Goal: Transaction & Acquisition: Purchase product/service

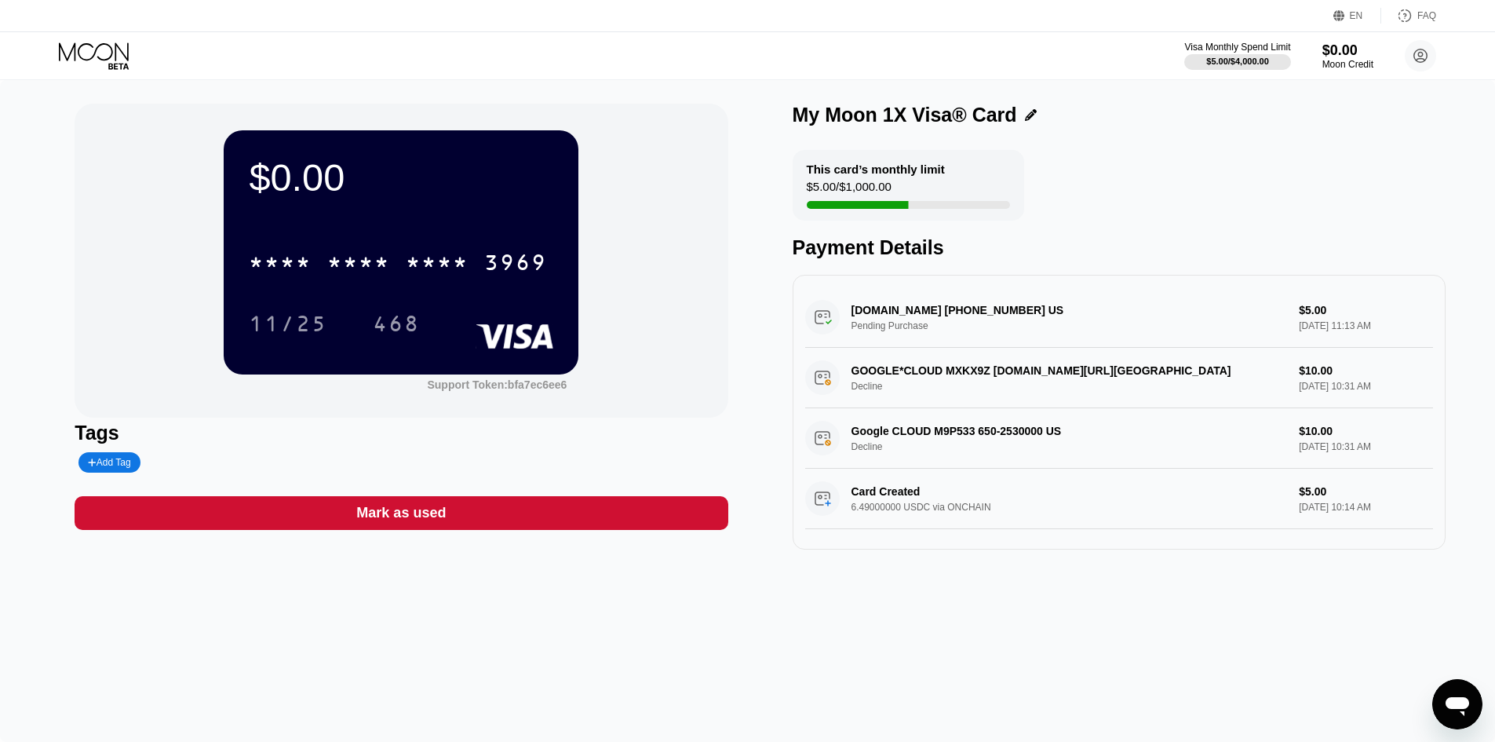
scroll to position [4, 0]
click at [86, 38] on div "Visa Monthly Spend Limit $5.00 / $4,000.00 $0.00 Moon Credit Ghasem farahmand.m…" at bounding box center [747, 55] width 1495 height 47
click at [104, 49] on icon at bounding box center [95, 55] width 73 height 27
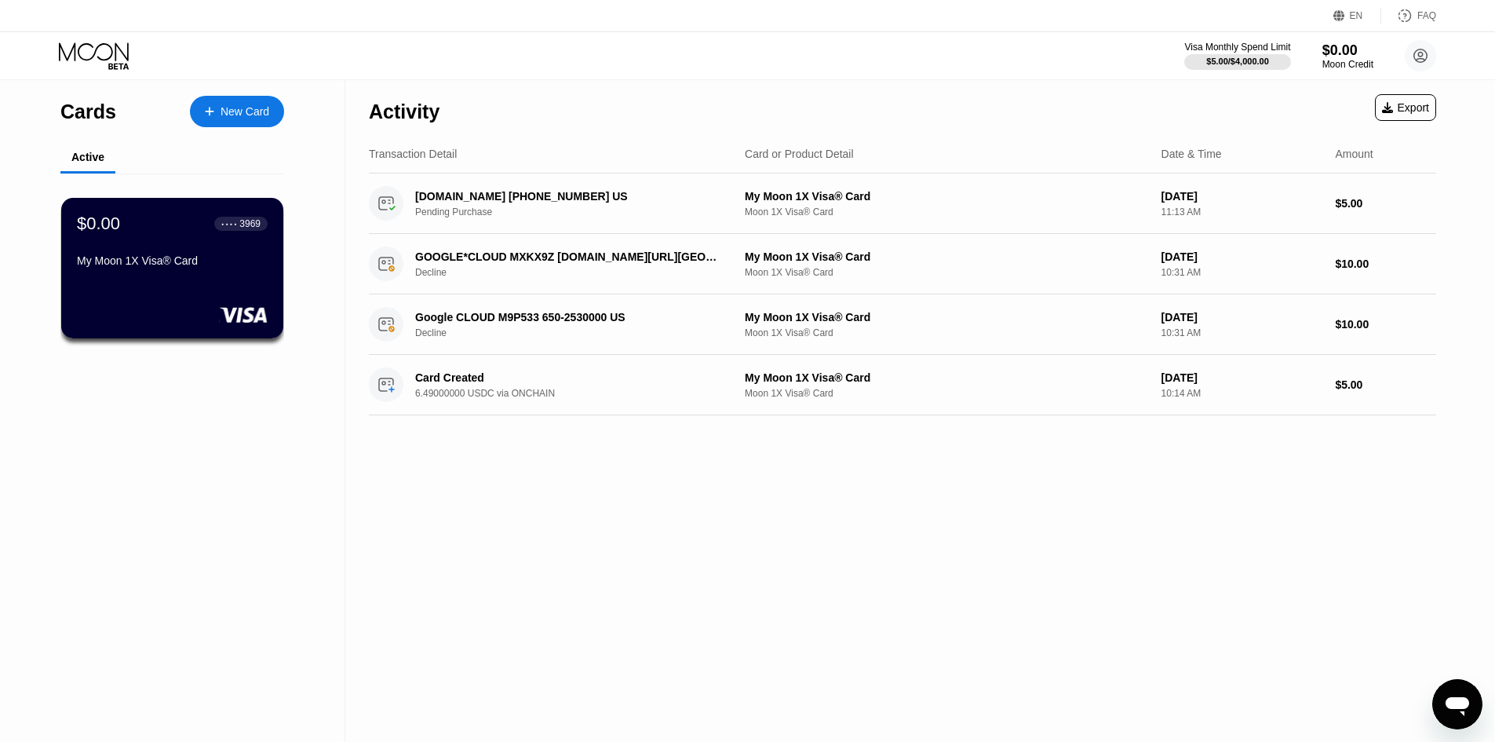
click at [257, 108] on div "New Card" at bounding box center [245, 111] width 49 height 13
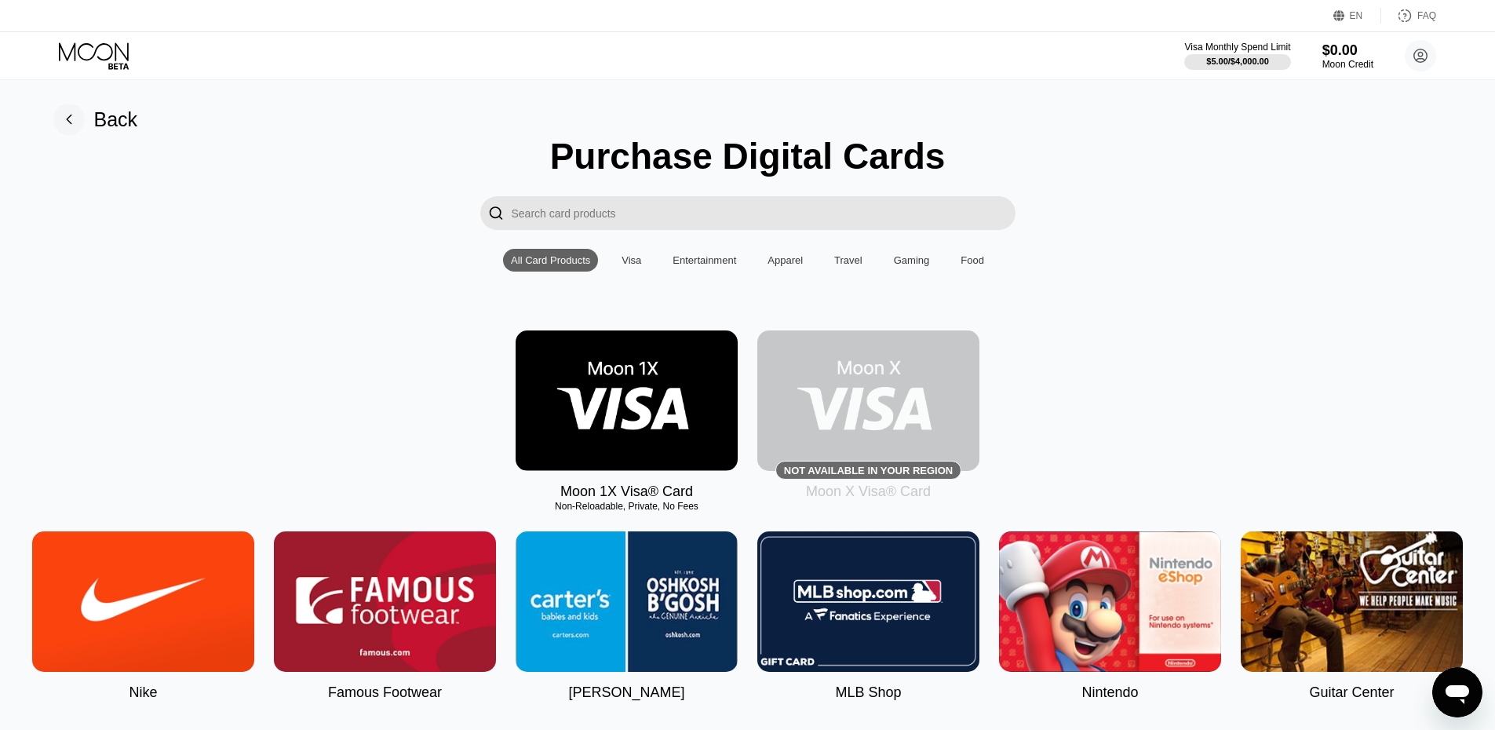
click at [648, 422] on img at bounding box center [627, 400] width 222 height 141
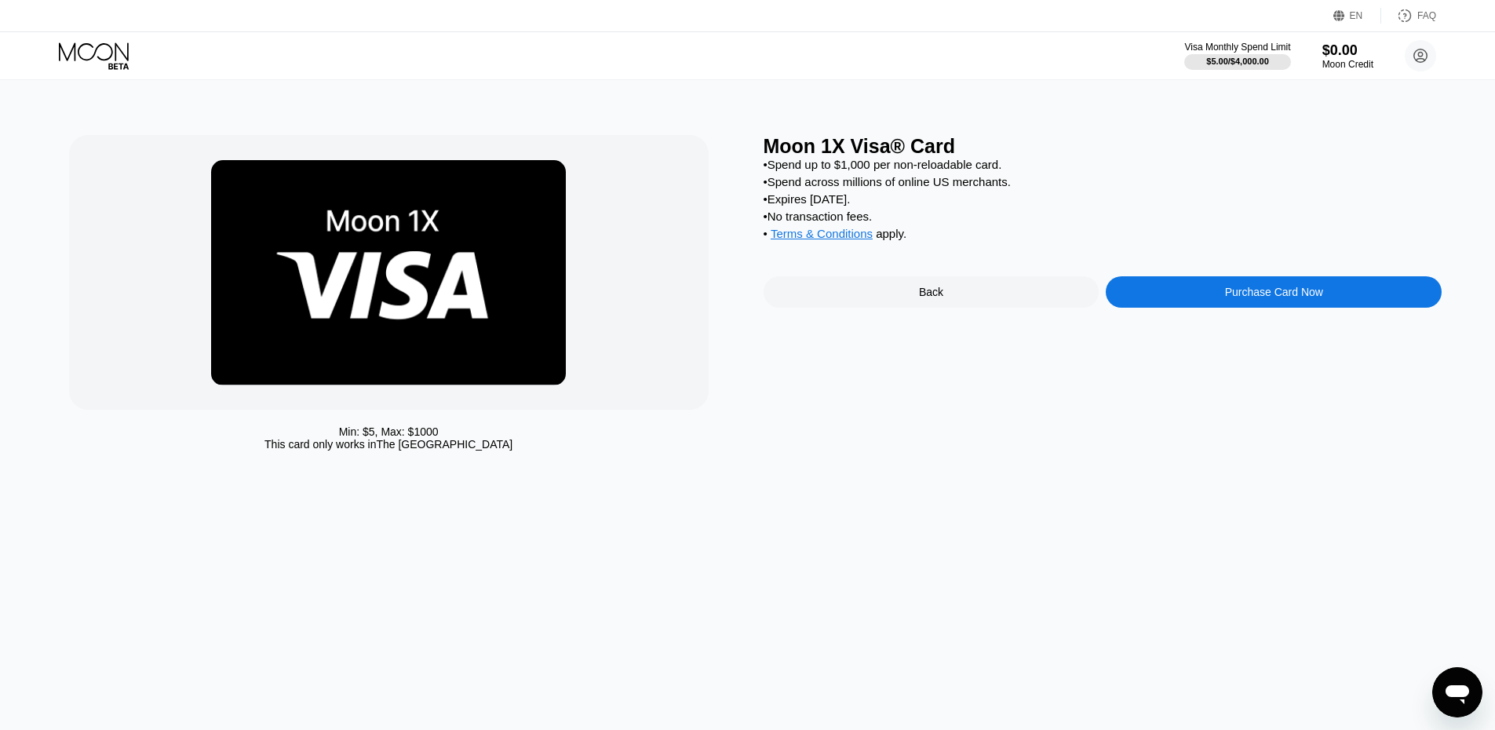
click at [1224, 308] on div "Purchase Card Now" at bounding box center [1274, 291] width 336 height 31
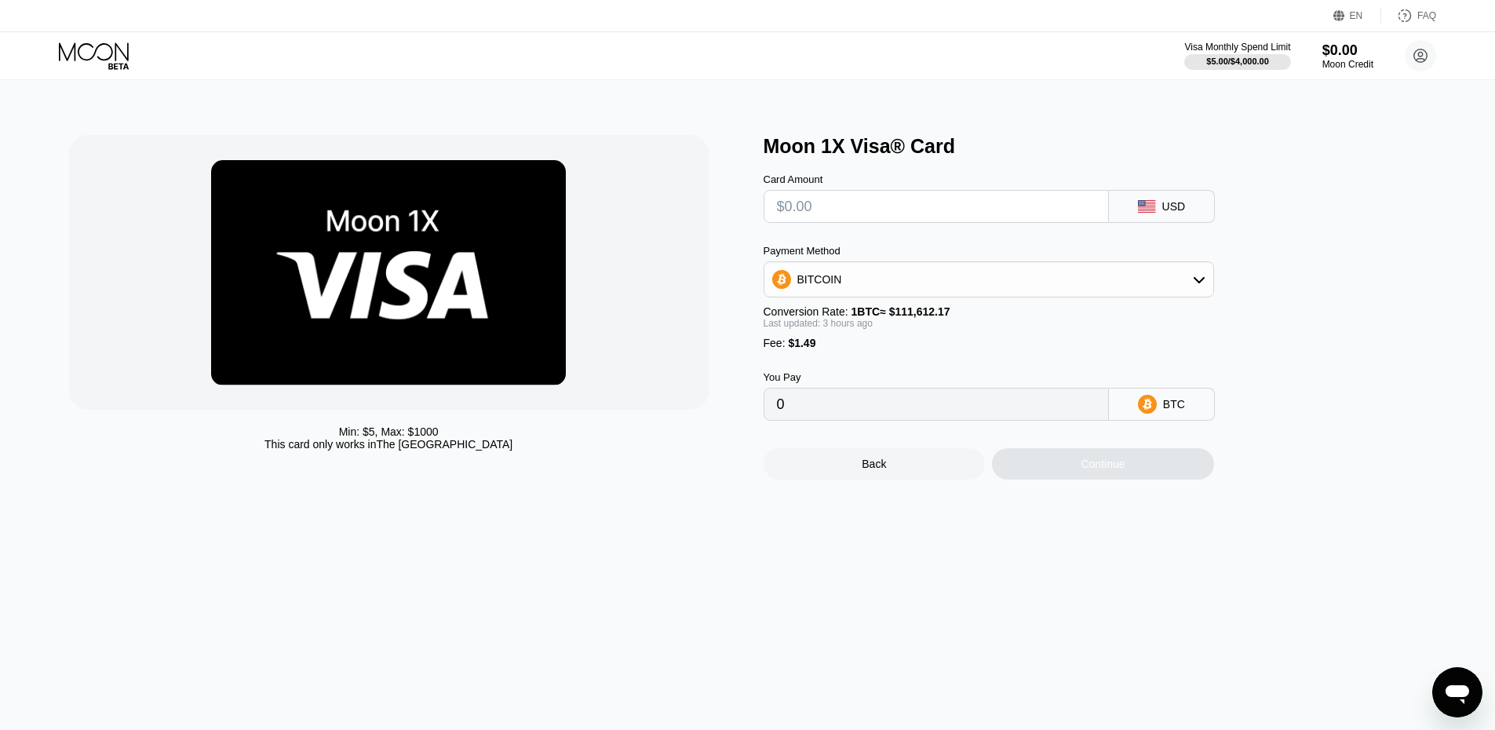
click at [877, 204] on input "text" at bounding box center [936, 206] width 319 height 31
type input "$1"
type input "0.00002227"
type input "$10"
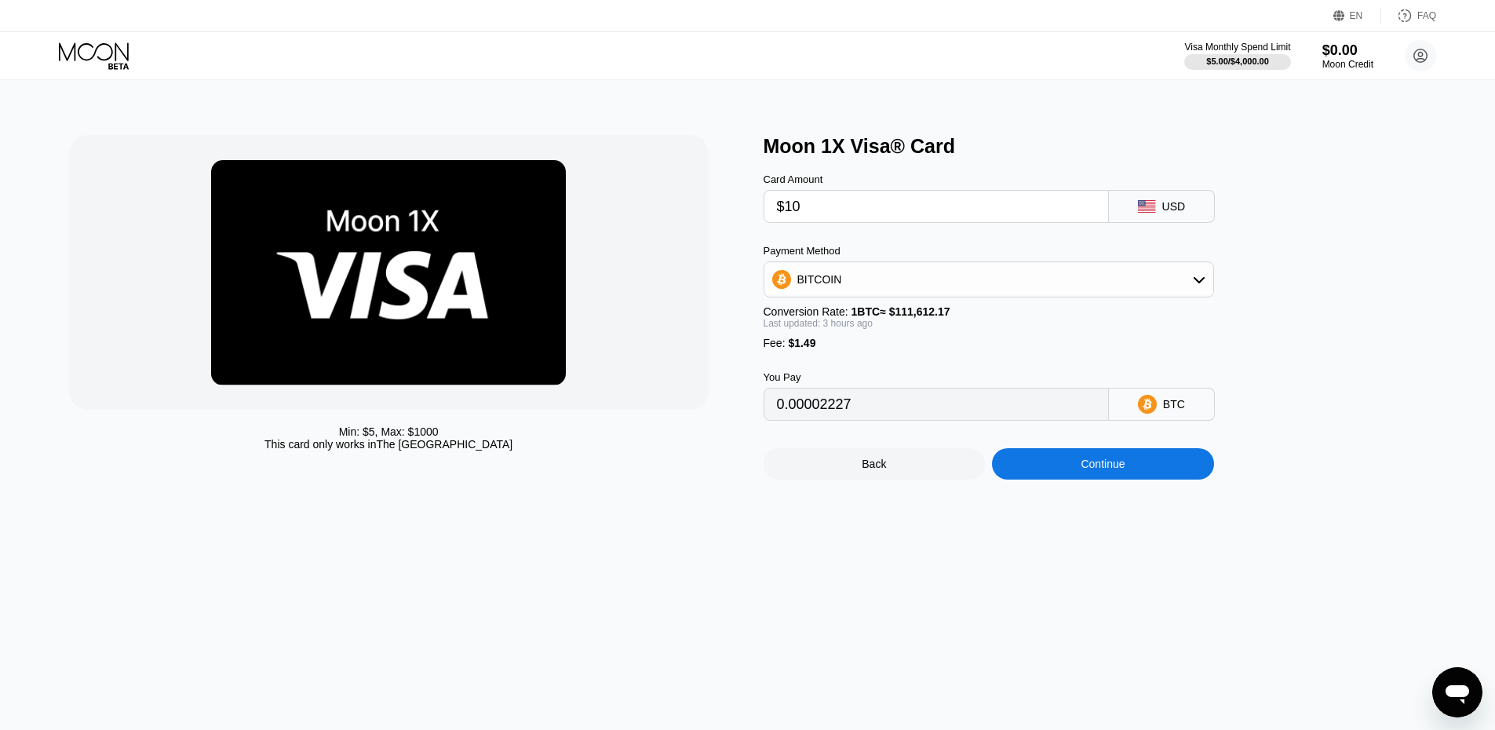
type input "0.00010274"
type input "$10"
click at [918, 292] on div "BITCOIN" at bounding box center [989, 279] width 449 height 31
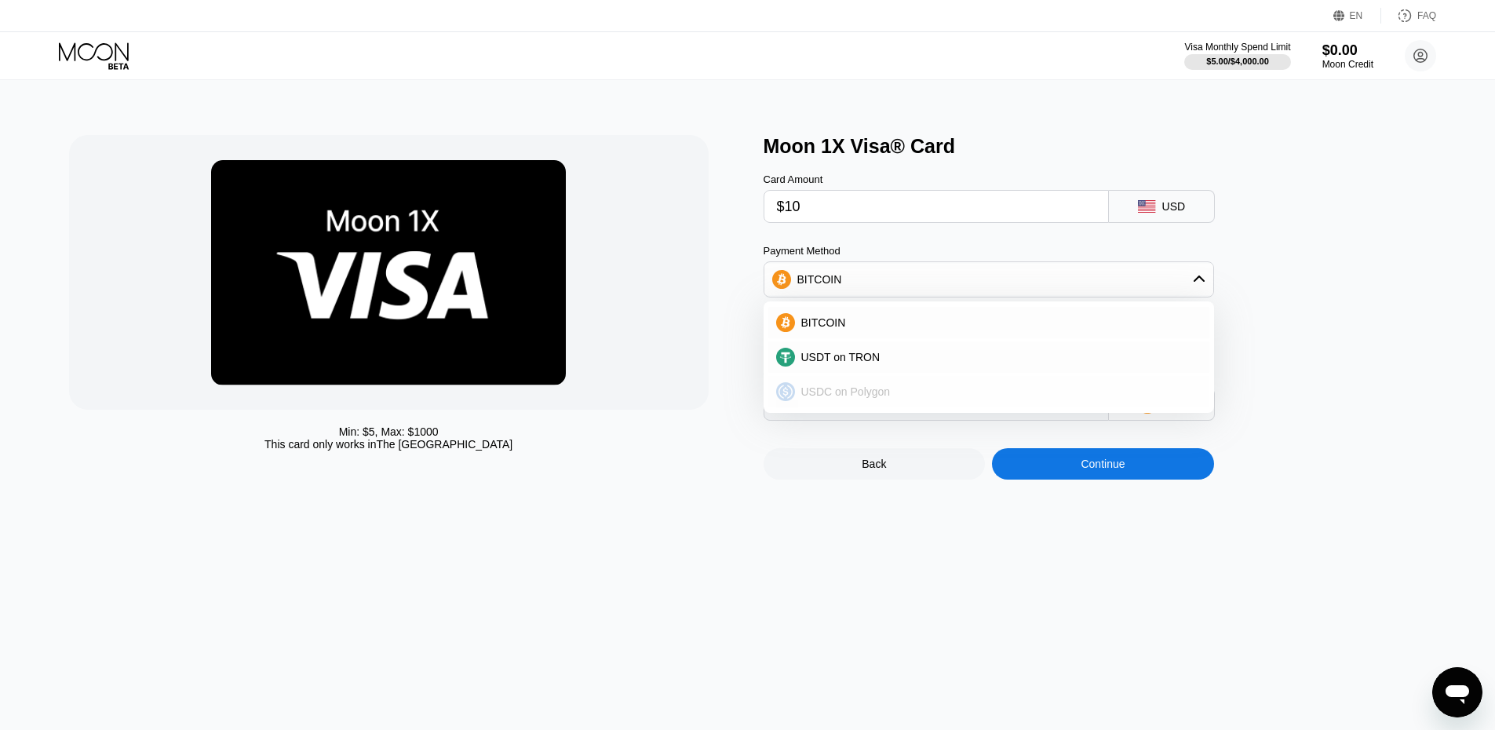
click at [885, 393] on span "USDC on Polygon" at bounding box center [845, 391] width 89 height 13
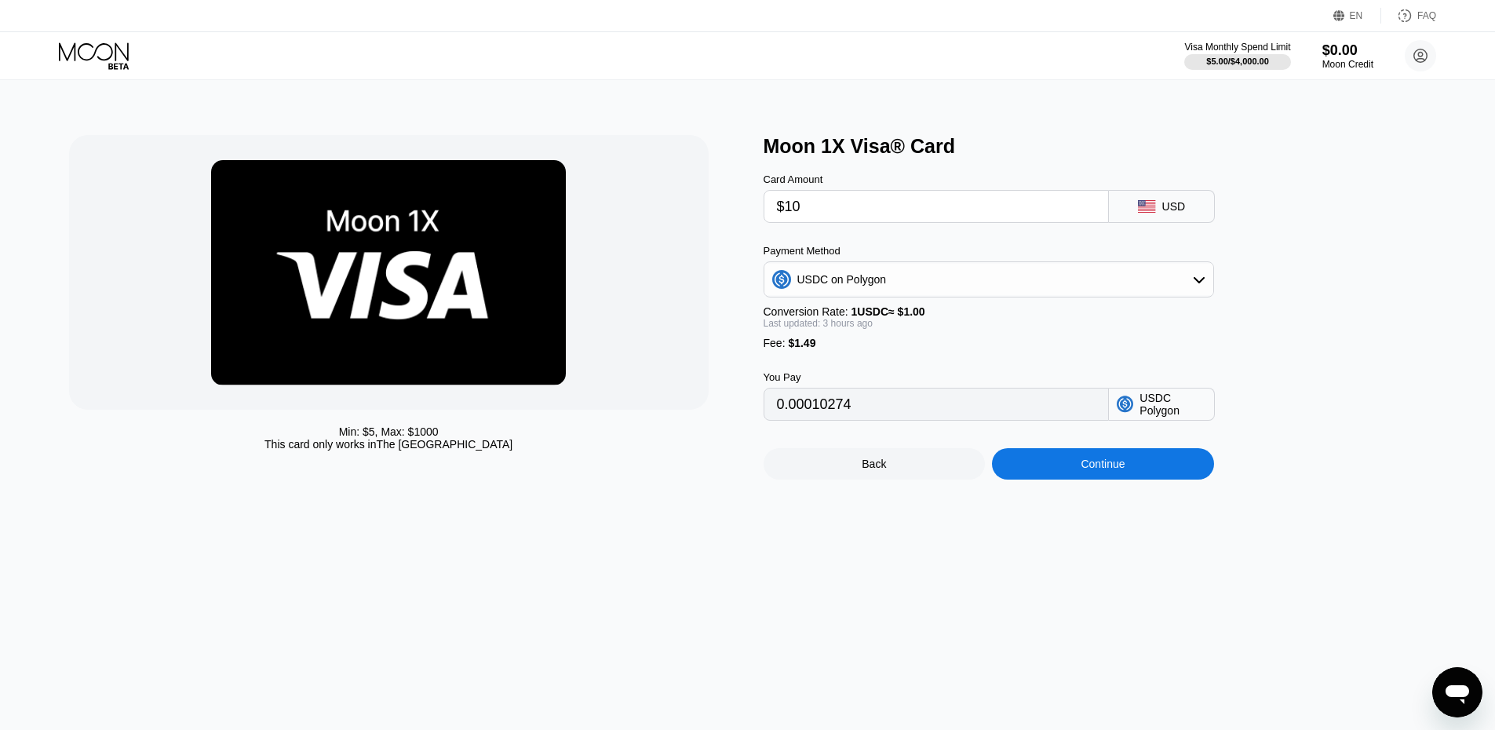
type input "11.49000000"
click at [895, 201] on input "$10" at bounding box center [936, 206] width 319 height 31
click at [728, 564] on div "Min: $ 5 , Max: $ 1000 This card only works in The United States Moon 1X Visa® …" at bounding box center [748, 405] width 1507 height 650
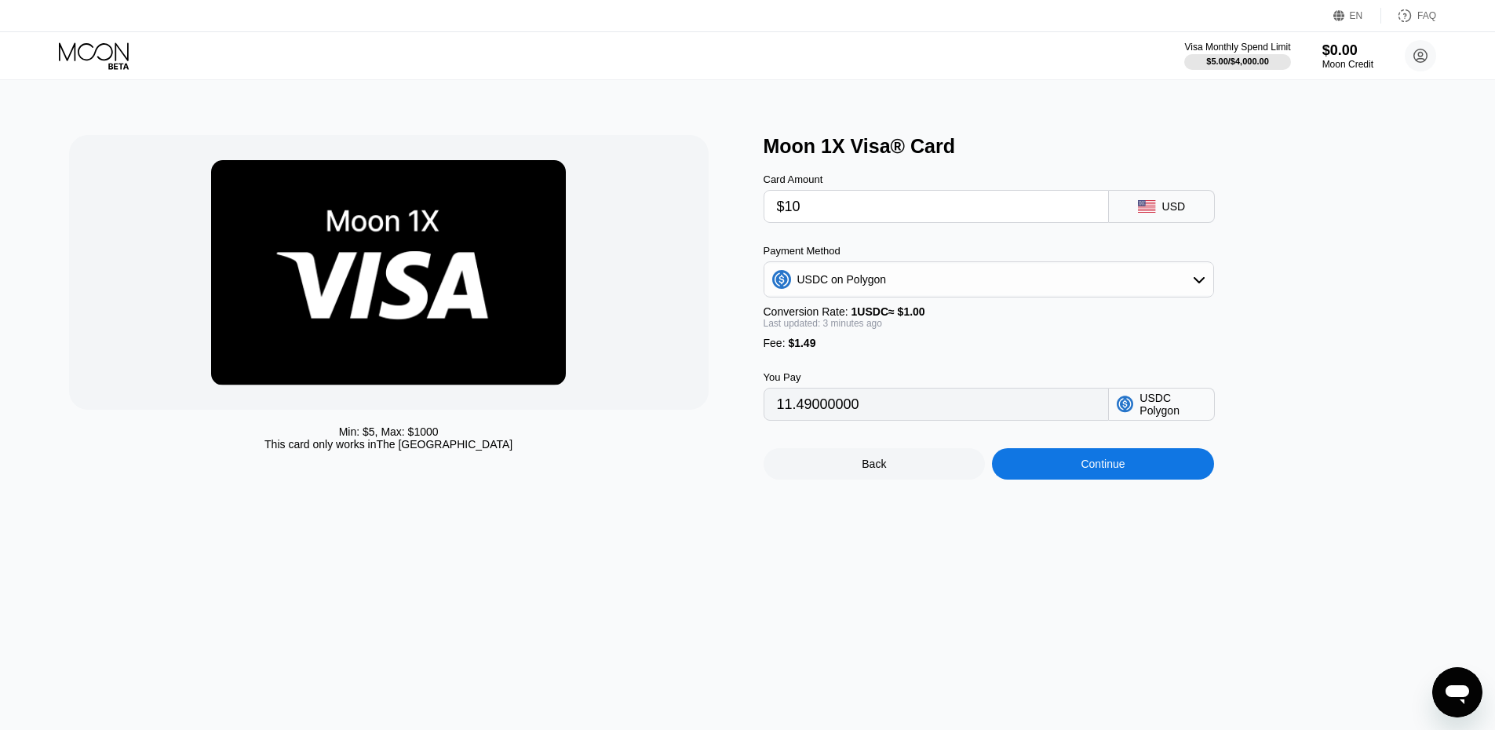
click at [1393, 378] on div "Moon 1X Visa® Card Card Amount $10 USD Payment Method USDC on Polygon Conversio…" at bounding box center [1103, 307] width 679 height 345
click at [1359, 266] on div "Moon 1X Visa® Card Card Amount $10 USD Payment Method USDC on Polygon Conversio…" at bounding box center [1103, 307] width 679 height 345
click at [1330, 147] on div "Moon 1X Visa® Card" at bounding box center [1103, 146] width 679 height 23
